Goal: Find specific page/section: Find specific page/section

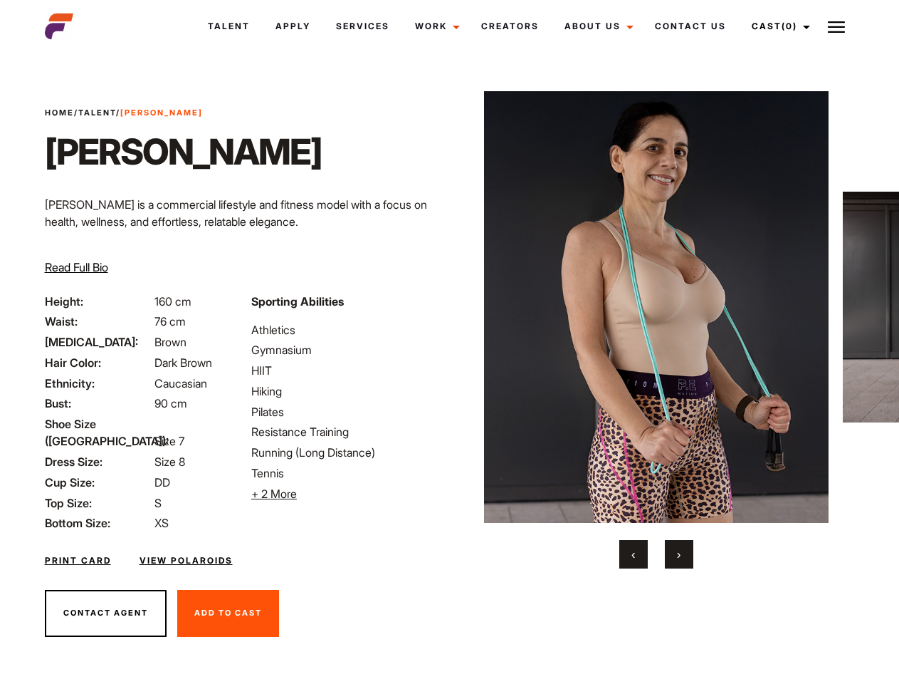
click at [777, 26] on link "Cast (0)" at bounding box center [779, 26] width 80 height 38
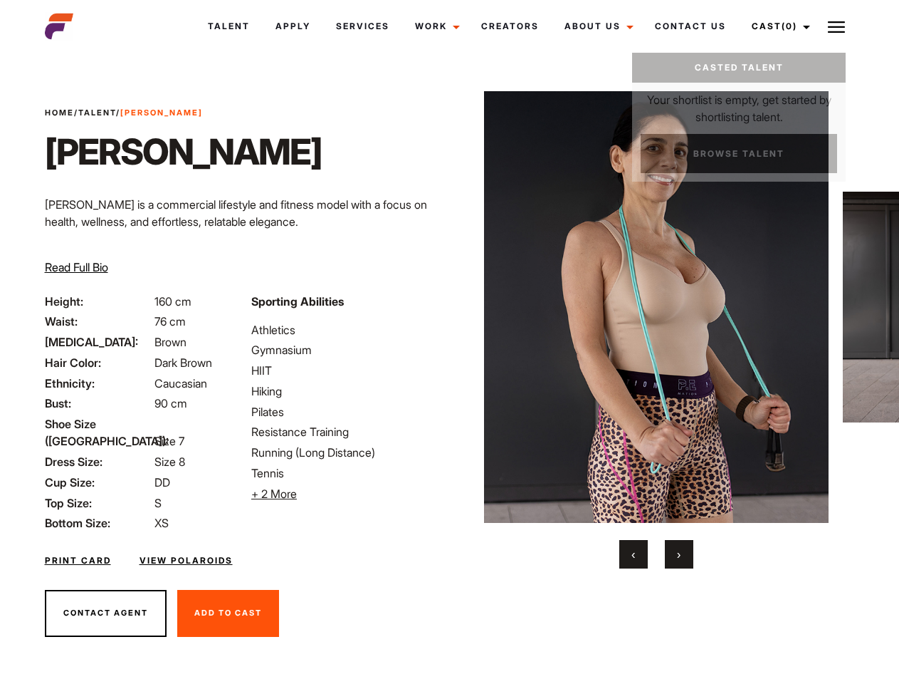
click at [837, 26] on img at bounding box center [836, 27] width 17 height 17
click at [346, 493] on li "+ 2 More Hide More" at bounding box center [345, 493] width 189 height 17
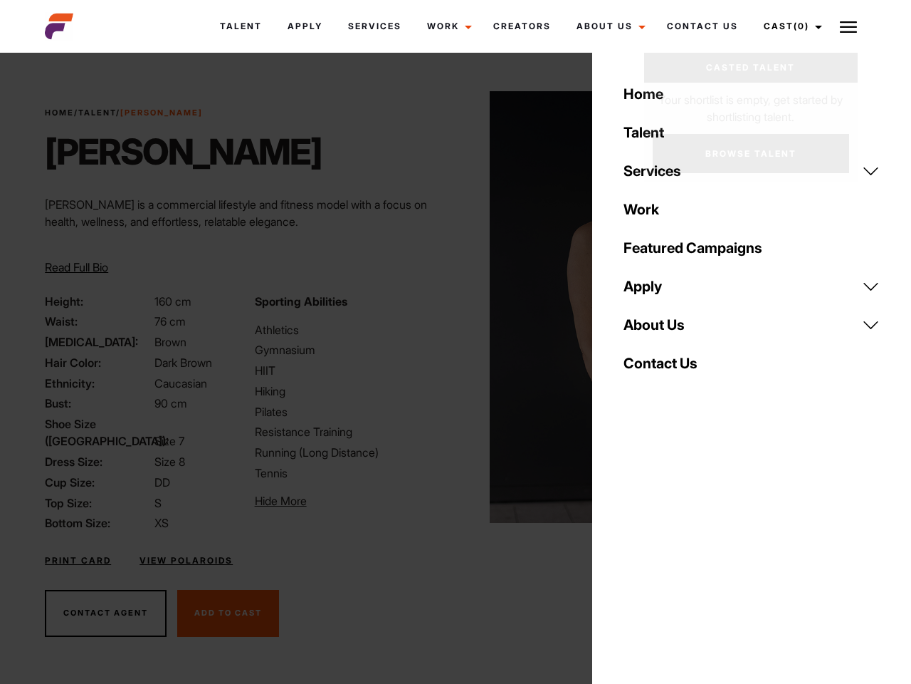
click at [656, 330] on img at bounding box center [662, 306] width 345 height 431
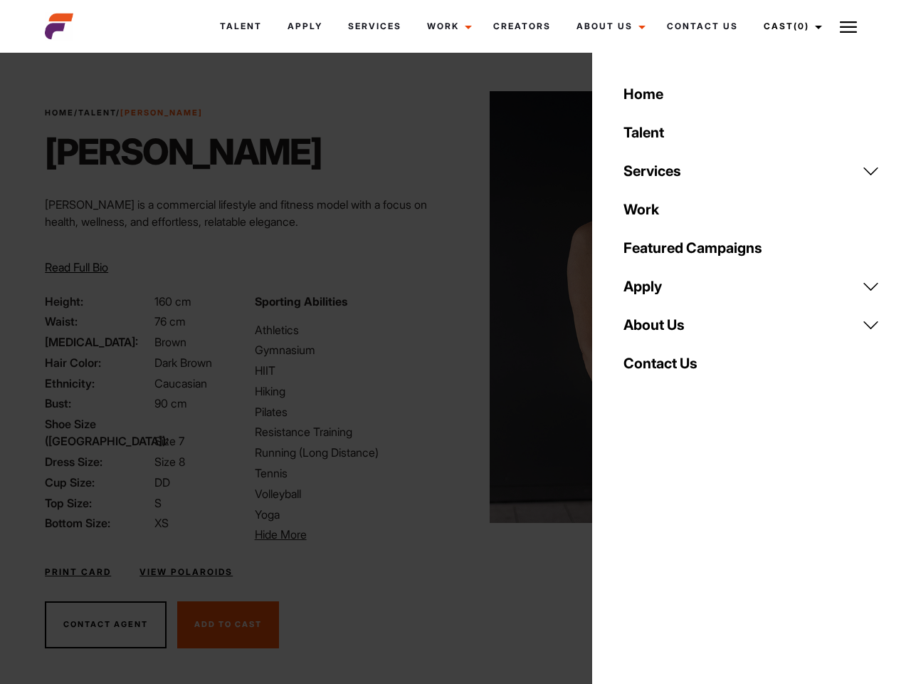
click at [449, 307] on div "Sporting Abilities Athletics Gymnasium HIIT Hiking Pilates Resistance Training …" at bounding box center [350, 418] width 209 height 251
click at [634, 554] on div "Home Talent Services Talent Casting Photography Videography Creative Hair and M…" at bounding box center [751, 342] width 319 height 684
click at [679, 554] on div "Home Talent Services Talent Casting Photography Videography Creative Hair and M…" at bounding box center [751, 342] width 319 height 684
